Goal: Find specific page/section: Find specific page/section

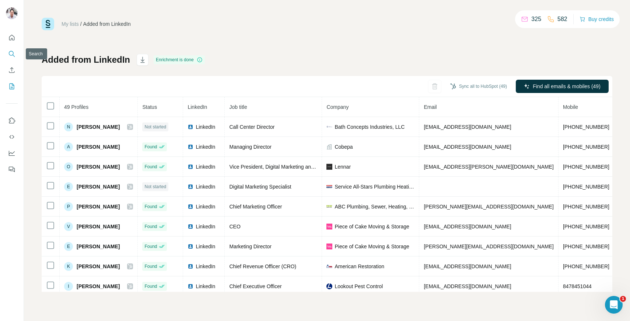
click at [13, 55] on icon "Search" at bounding box center [11, 53] width 7 height 7
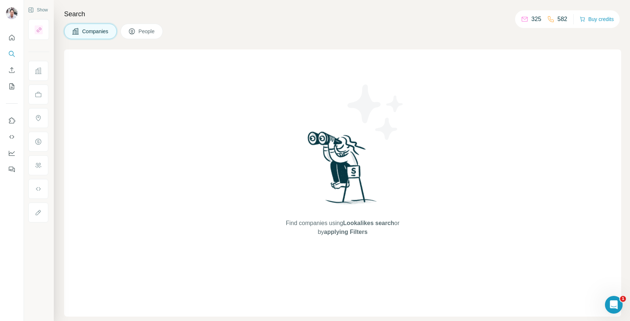
click at [146, 37] on button "People" at bounding box center [142, 31] width 43 height 15
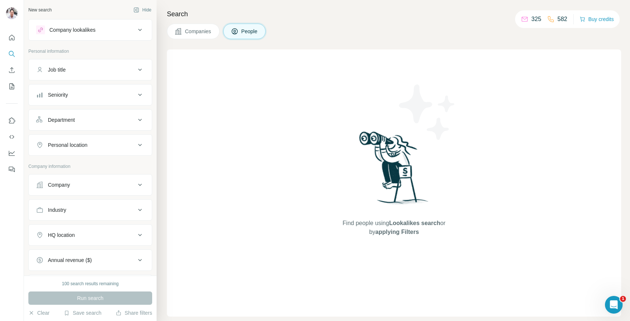
click at [89, 281] on div "100 search results remaining" at bounding box center [90, 283] width 57 height 7
click at [14, 49] on button "Search" at bounding box center [12, 53] width 12 height 13
click at [60, 28] on div "Company lookalikes" at bounding box center [72, 29] width 46 height 7
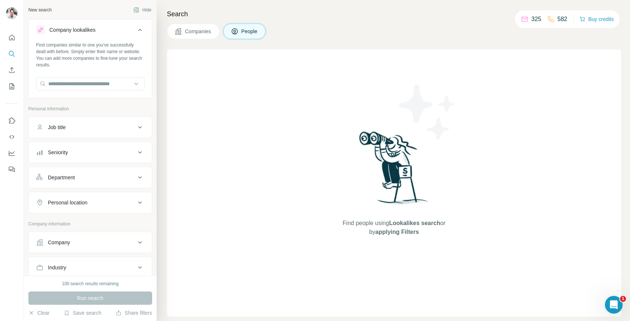
click at [68, 28] on div "Company lookalikes" at bounding box center [72, 29] width 46 height 7
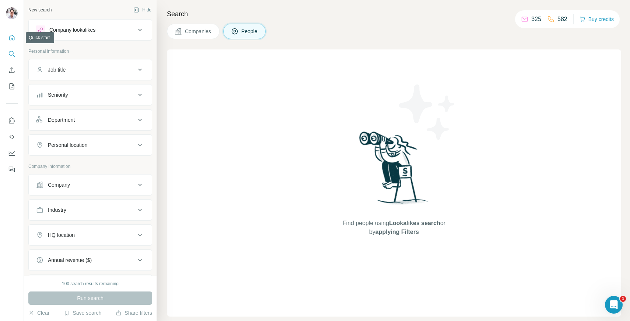
click at [11, 37] on icon "Quick start" at bounding box center [11, 37] width 7 height 7
